Goal: Complete application form

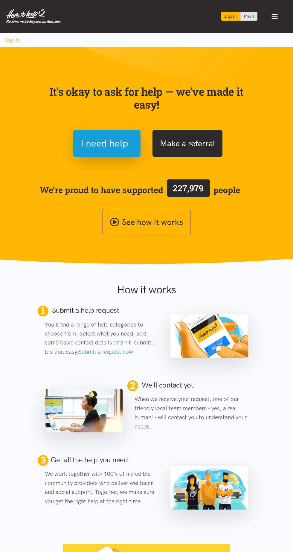
click at [206, 134] on button "Make a referral" at bounding box center [187, 143] width 70 height 27
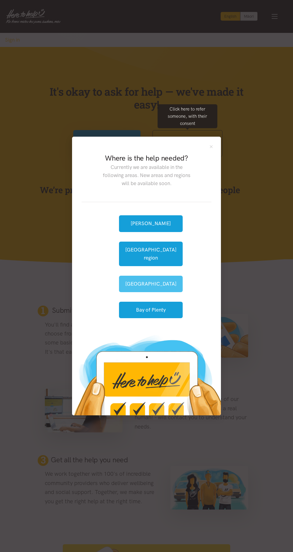
click at [165, 277] on button "[GEOGRAPHIC_DATA]" at bounding box center [151, 283] width 64 height 16
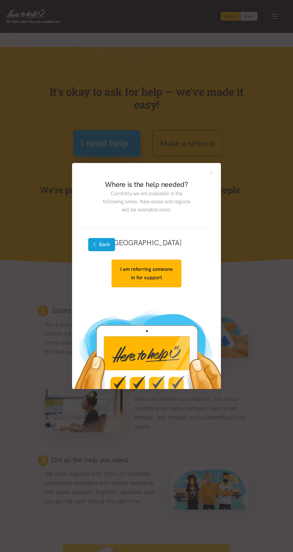
click at [96, 248] on button "Back" at bounding box center [101, 244] width 27 height 13
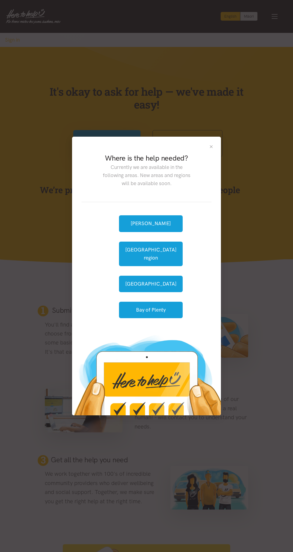
click at [211, 149] on button "Close" at bounding box center [211, 146] width 5 height 5
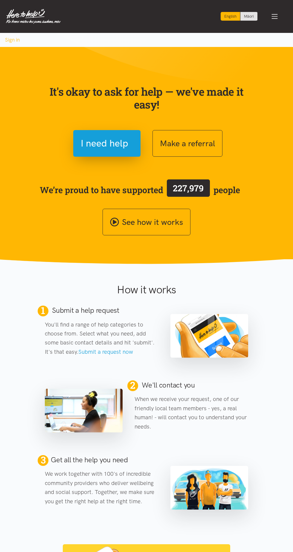
click at [205, 156] on div "It's okay to ask for help — we've made it easy! I need help Make a referral We’…" at bounding box center [146, 153] width 215 height 164
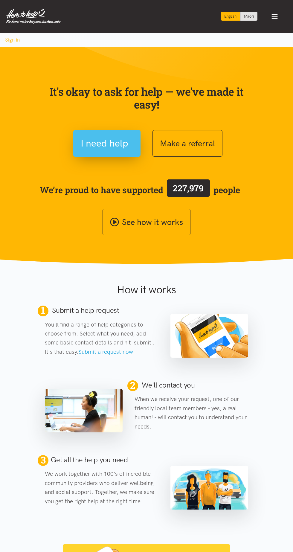
click at [107, 137] on span "I need help" at bounding box center [105, 143] width 48 height 15
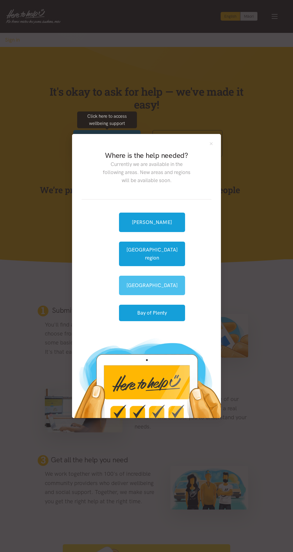
click at [149, 281] on link "[GEOGRAPHIC_DATA]" at bounding box center [152, 284] width 66 height 19
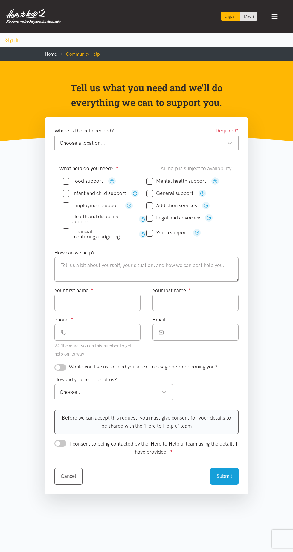
click at [66, 181] on input "Food support" at bounding box center [83, 180] width 40 height 5
checkbox input "true"
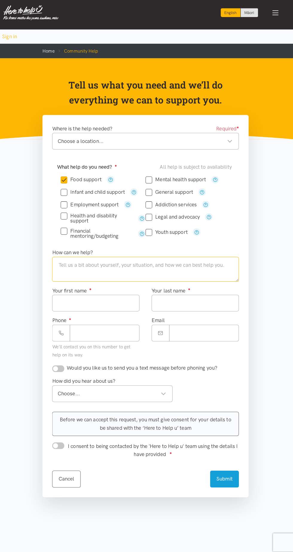
click at [108, 267] on textarea at bounding box center [146, 269] width 184 height 25
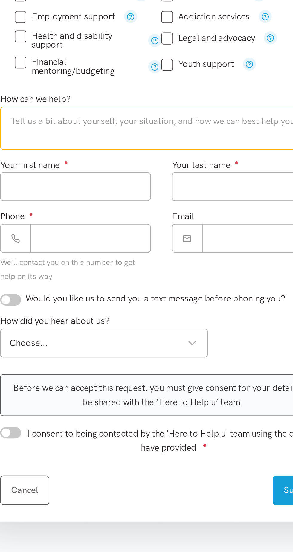
type textarea "I"
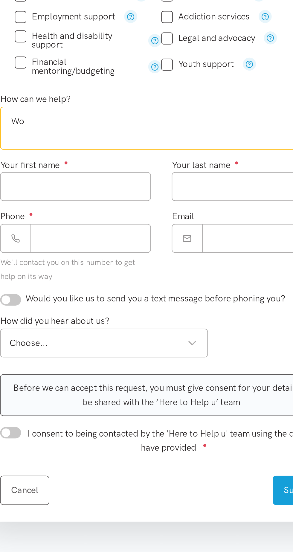
type textarea "W"
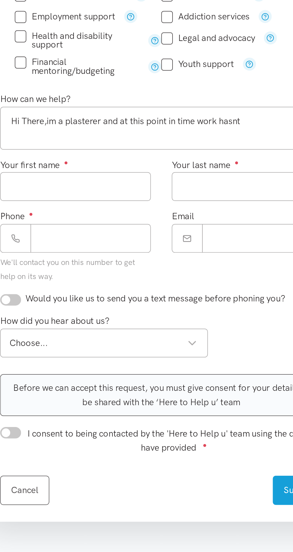
click at [59, 431] on div "Before we can accept this request, you must give consent for your details to be…" at bounding box center [146, 422] width 184 height 24
click at [203, 266] on textarea "Hi There,im a plasterer and at this point in time work hasnt" at bounding box center [146, 269] width 184 height 25
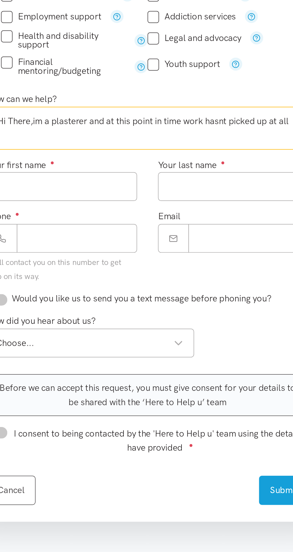
click at [80, 276] on textarea "Hi There,im a plasterer and at this point in time work hasnt picked up at all" at bounding box center [146, 269] width 184 height 25
click at [66, 278] on textarea "Hi There,im a plasterer and at this point in time work hasnt picked up at all" at bounding box center [146, 269] width 184 height 25
click at [228, 267] on textarea "Hi There,im a plasterer and at this point in time work hasnt picked up at all" at bounding box center [146, 269] width 184 height 25
type textarea "Hi There,im a plasterer and at this point in time work hasnt picked up at all"
